Goal: Task Accomplishment & Management: Use online tool/utility

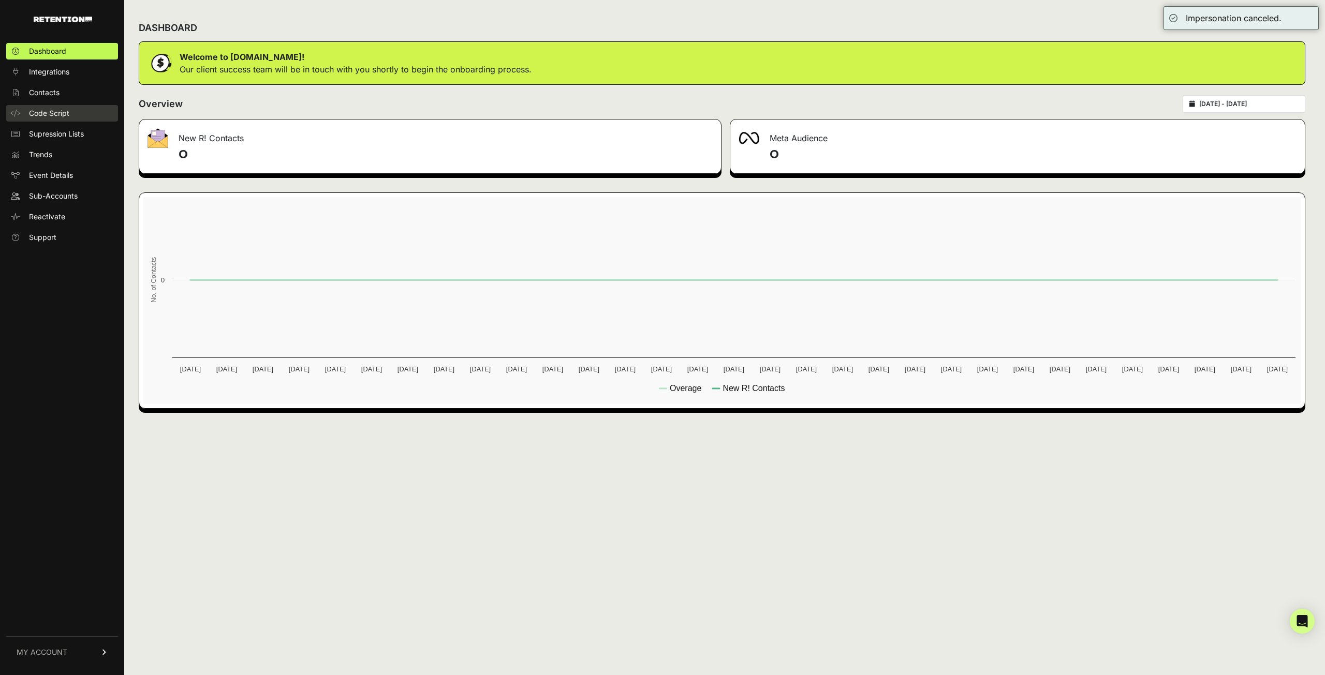
click at [48, 113] on span "Code Script" at bounding box center [49, 113] width 40 height 10
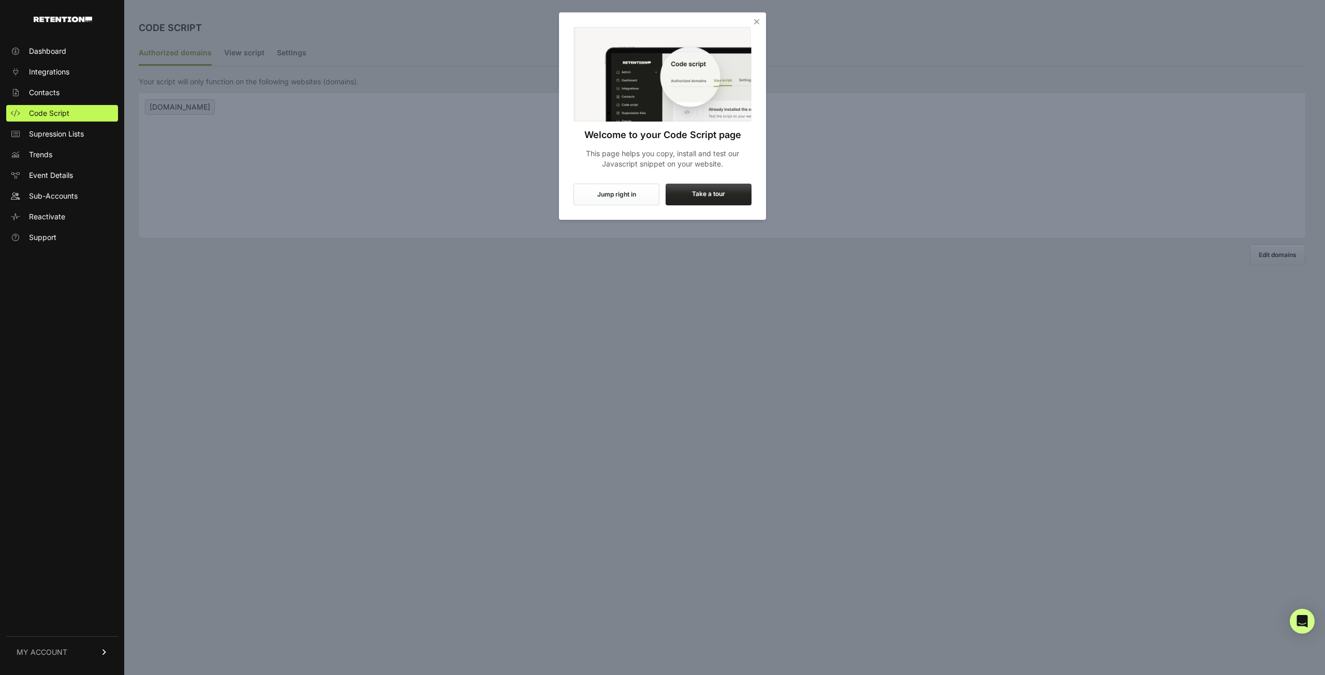
click at [757, 21] on icon "Close" at bounding box center [756, 22] width 10 height 10
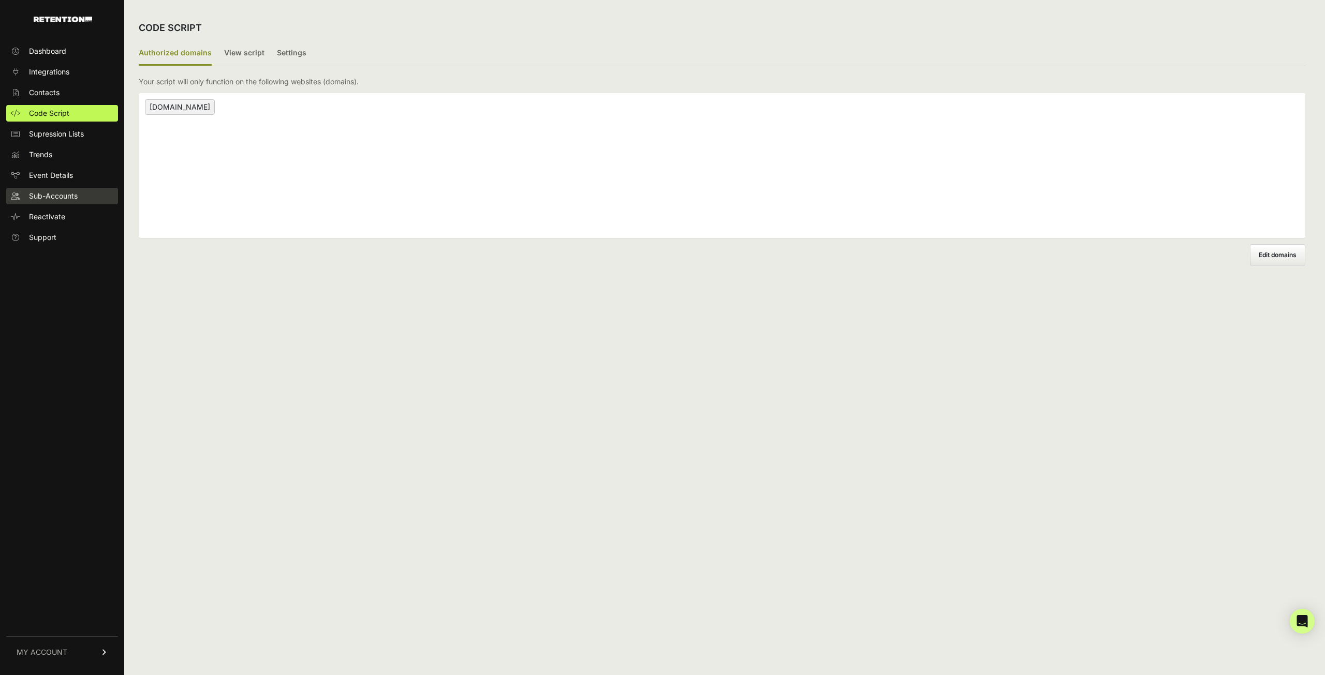
click at [50, 194] on span "Sub-Accounts" at bounding box center [53, 196] width 49 height 10
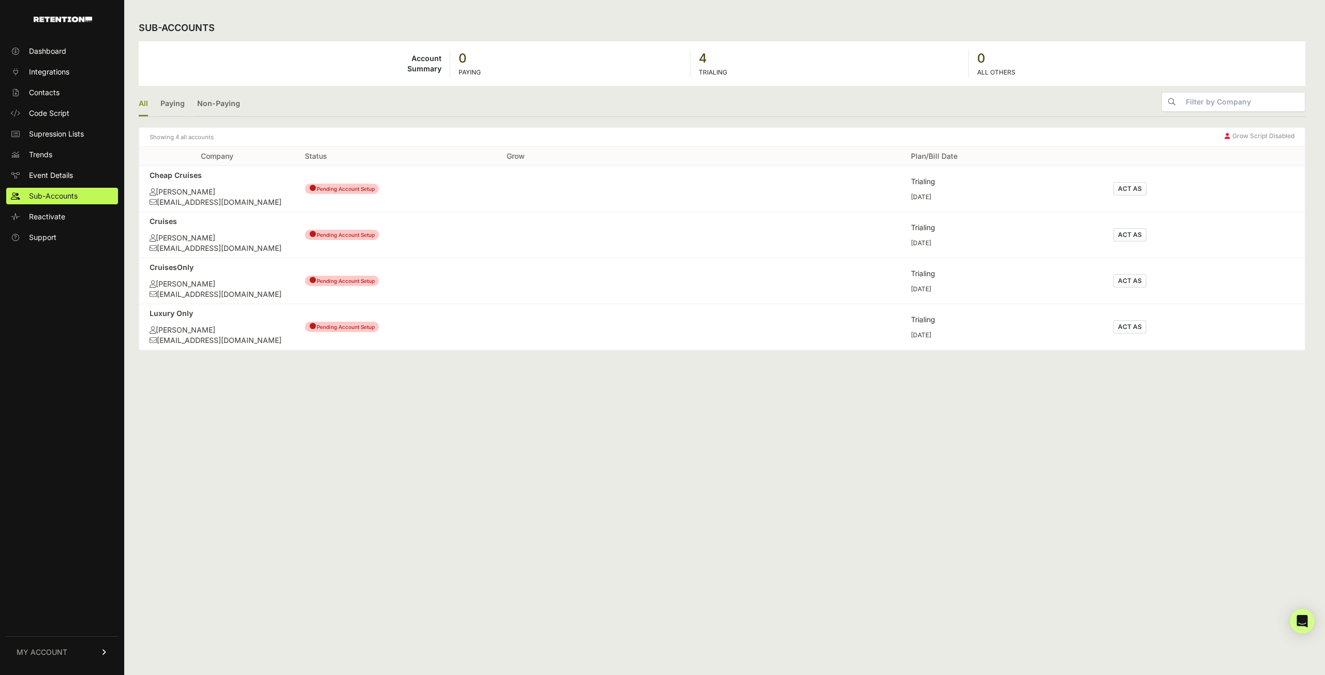
click at [1132, 329] on button "ACT AS" at bounding box center [1129, 326] width 33 height 13
